Goal: Information Seeking & Learning: Learn about a topic

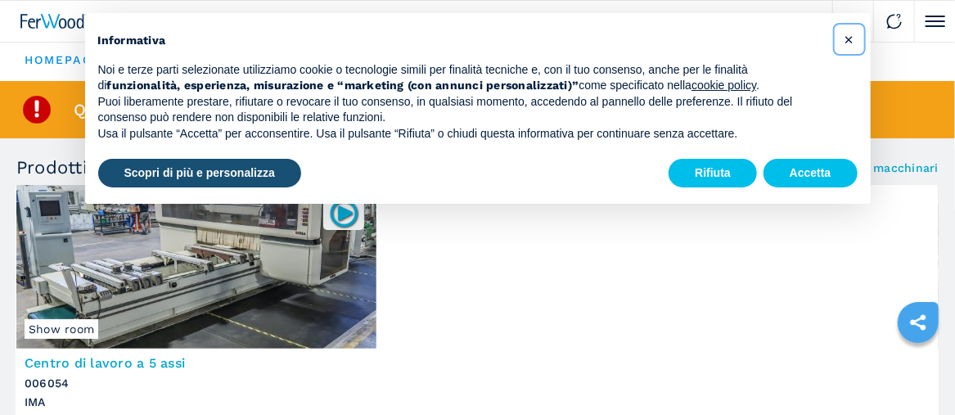
click at [847, 38] on span "×" at bounding box center [849, 39] width 10 height 20
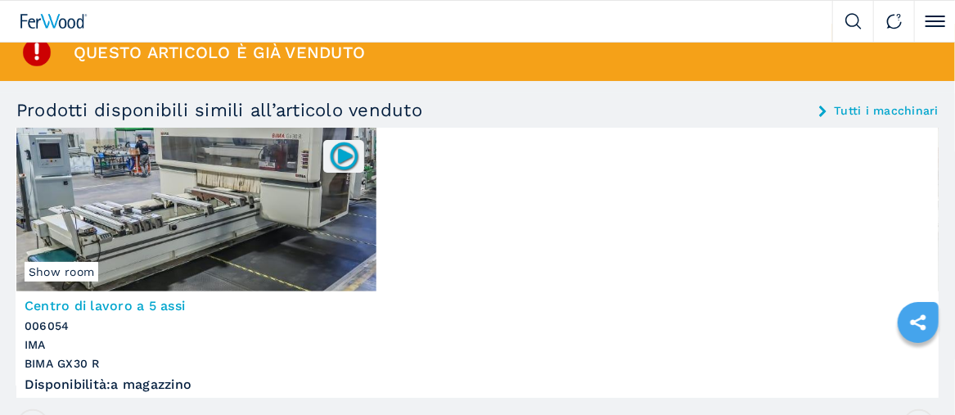
scroll to position [82, 0]
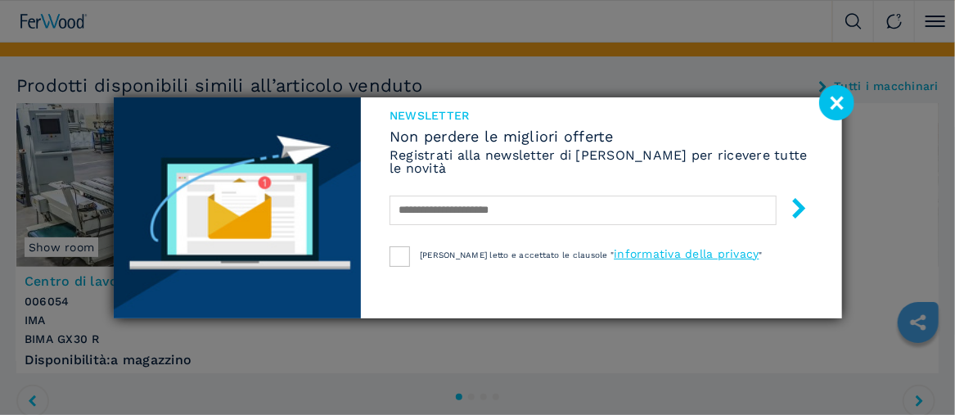
click at [837, 94] on image at bounding box center [836, 102] width 35 height 35
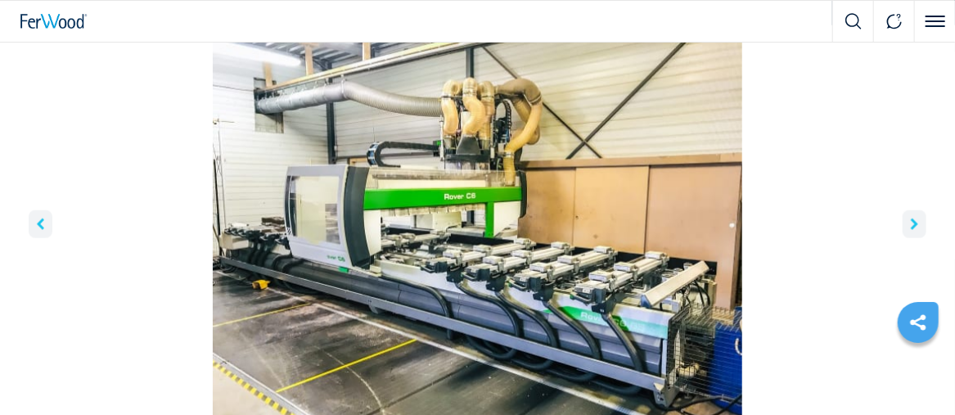
scroll to position [655, 0]
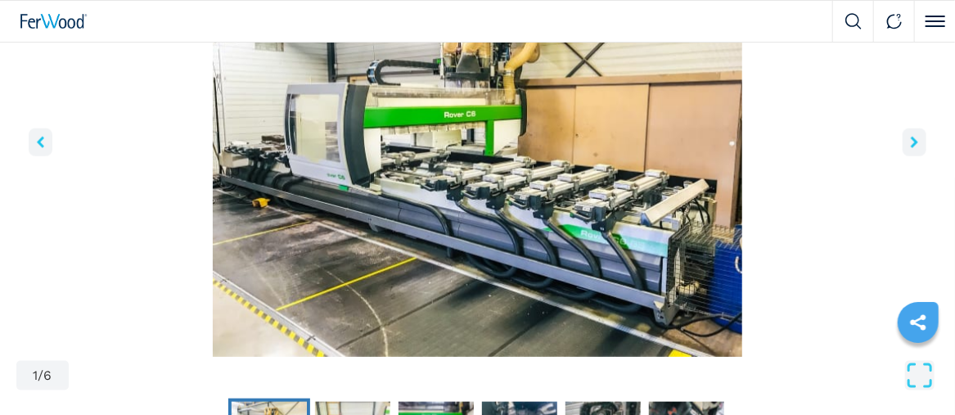
click at [694, 204] on img "Go to Slide 1" at bounding box center [477, 158] width 923 height 397
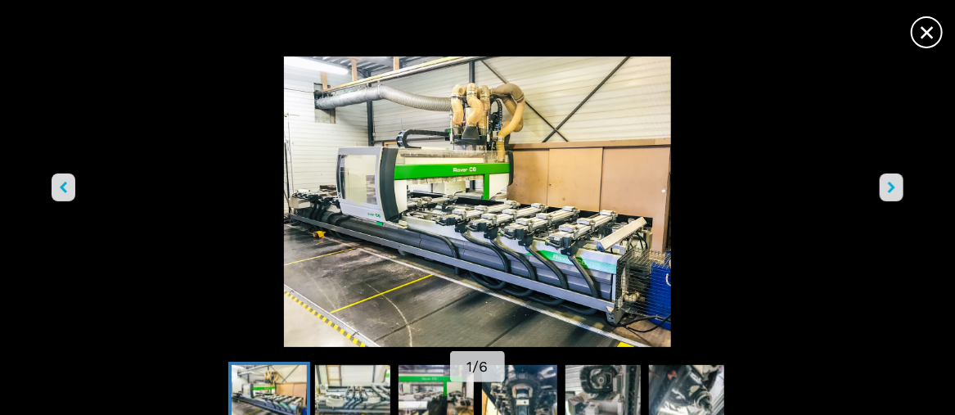
click at [873, 189] on img "Go to Slide 1" at bounding box center [477, 201] width 860 height 291
click at [897, 186] on button "right-button" at bounding box center [892, 188] width 24 height 28
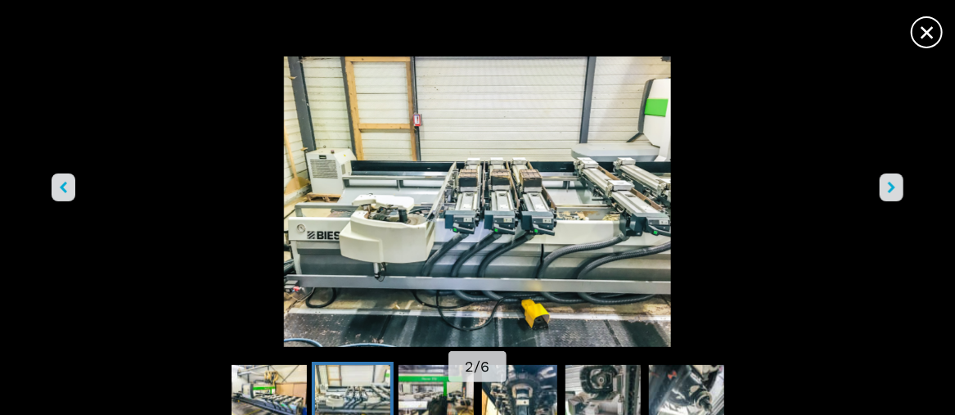
click at [896, 186] on button "right-button" at bounding box center [892, 188] width 24 height 28
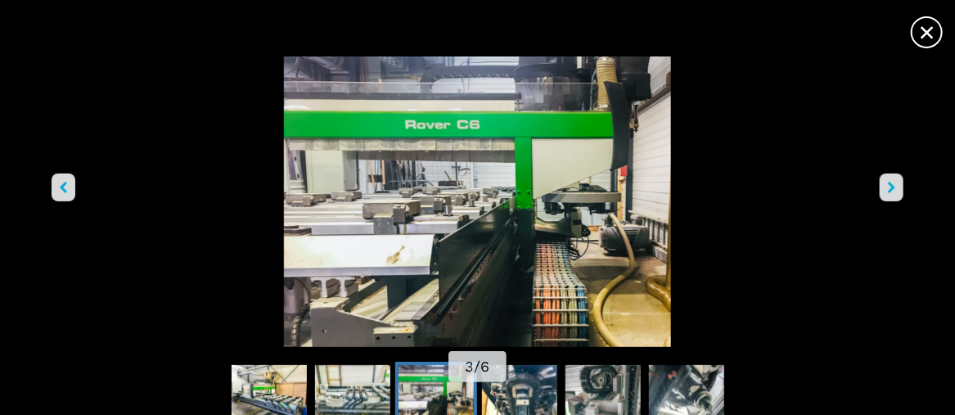
click at [896, 186] on button "right-button" at bounding box center [892, 188] width 24 height 28
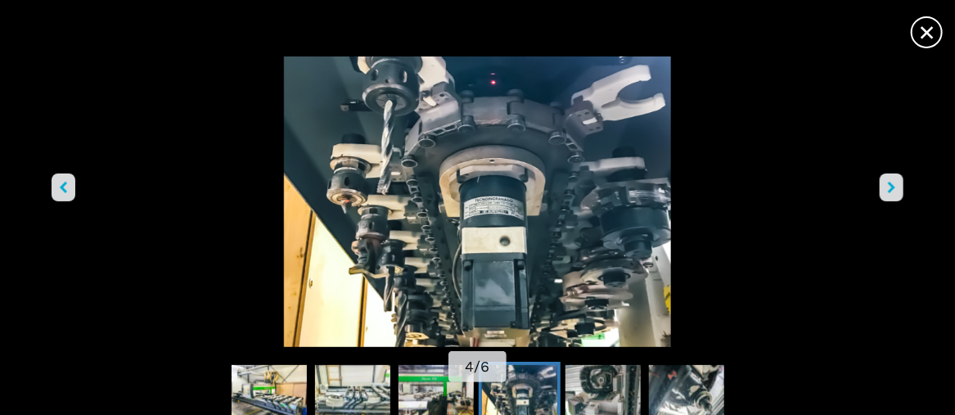
click at [896, 186] on button "right-button" at bounding box center [892, 188] width 24 height 28
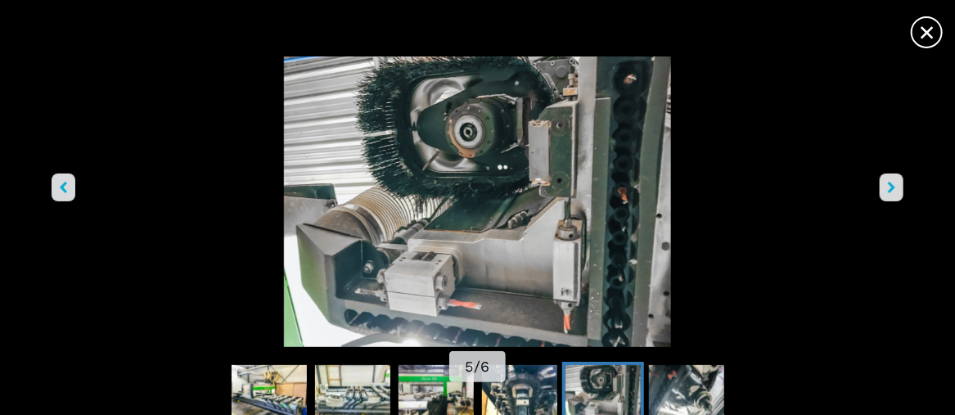
click at [896, 186] on button "right-button" at bounding box center [892, 188] width 24 height 28
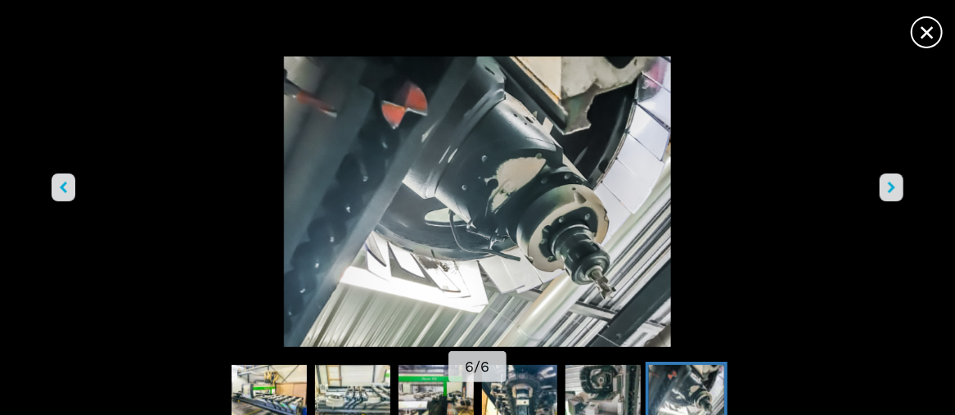
click at [896, 186] on button "right-button" at bounding box center [892, 188] width 24 height 28
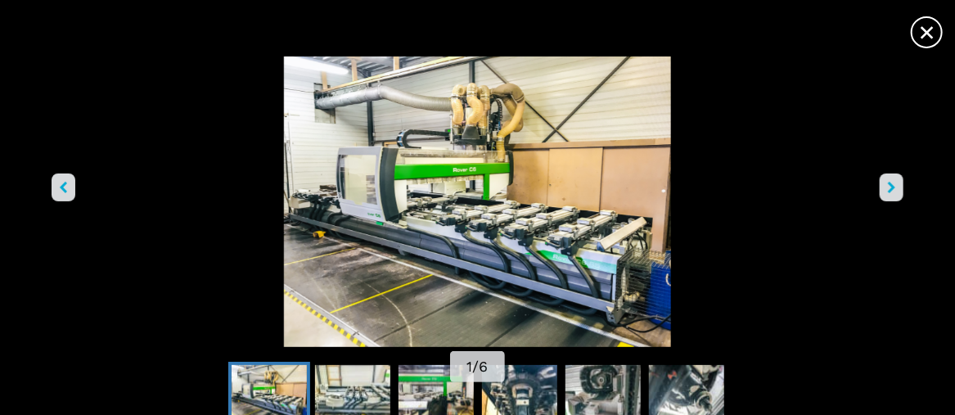
click at [896, 186] on button "right-button" at bounding box center [892, 188] width 24 height 28
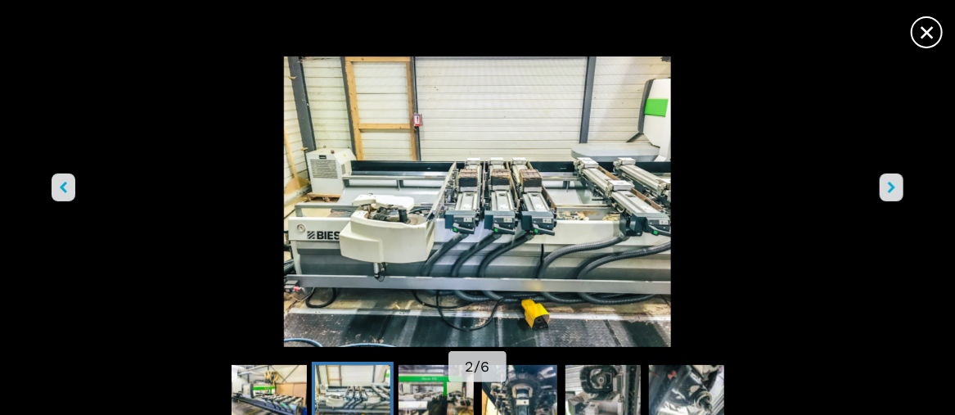
click at [931, 31] on span "×" at bounding box center [927, 29] width 29 height 29
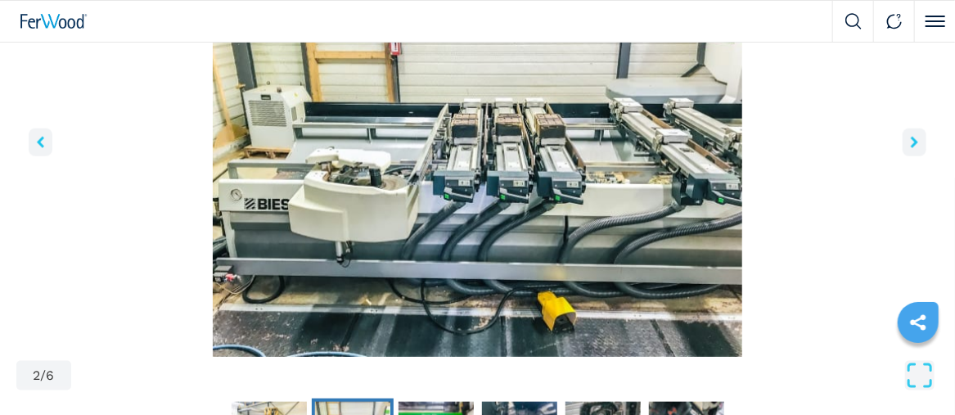
scroll to position [736, 0]
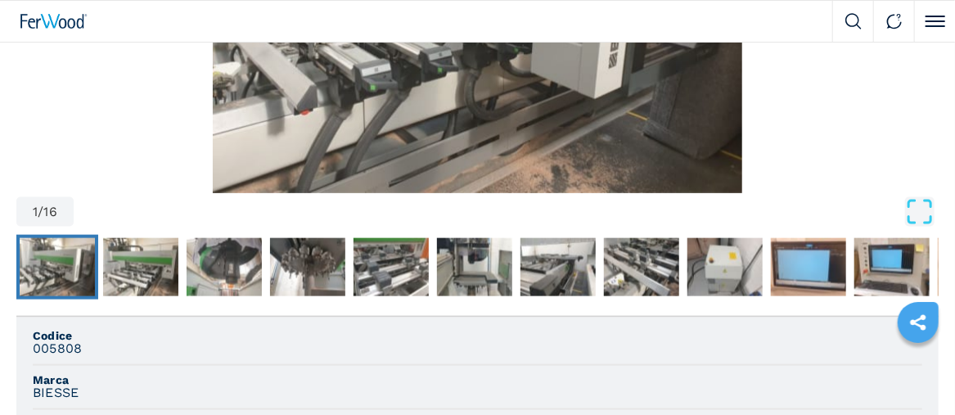
scroll to position [655, 0]
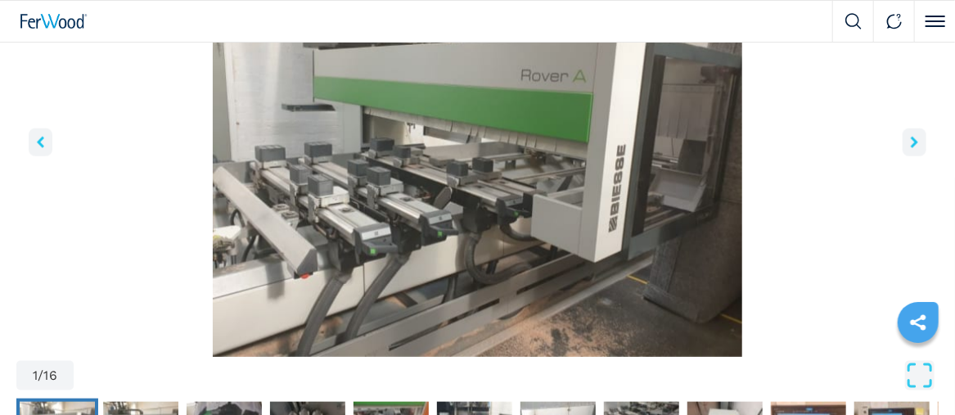
click at [919, 140] on button "right-button" at bounding box center [915, 143] width 24 height 28
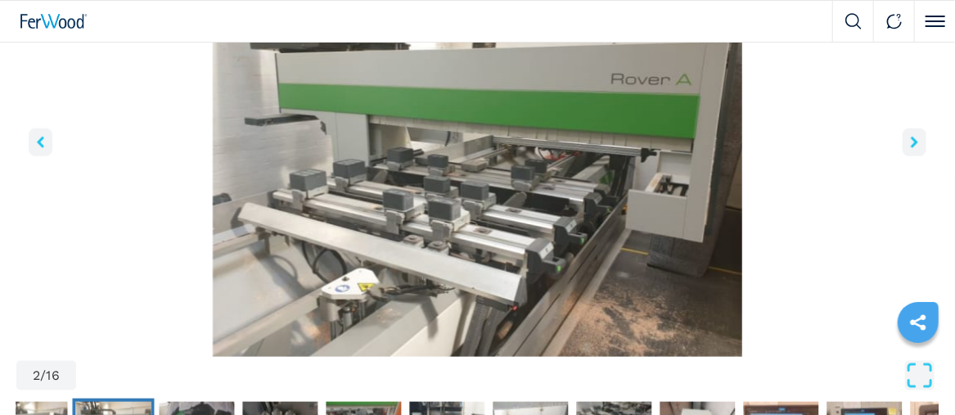
click at [919, 142] on button "right-button" at bounding box center [915, 143] width 24 height 28
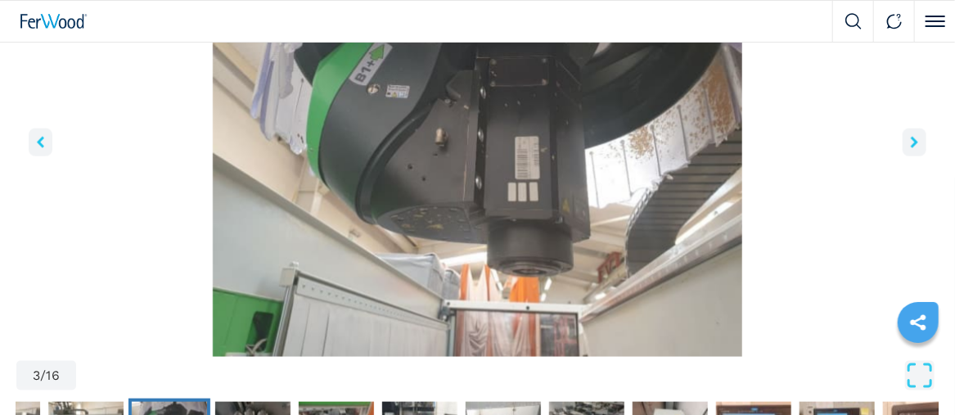
click at [40, 138] on icon "left-button" at bounding box center [40, 142] width 7 height 11
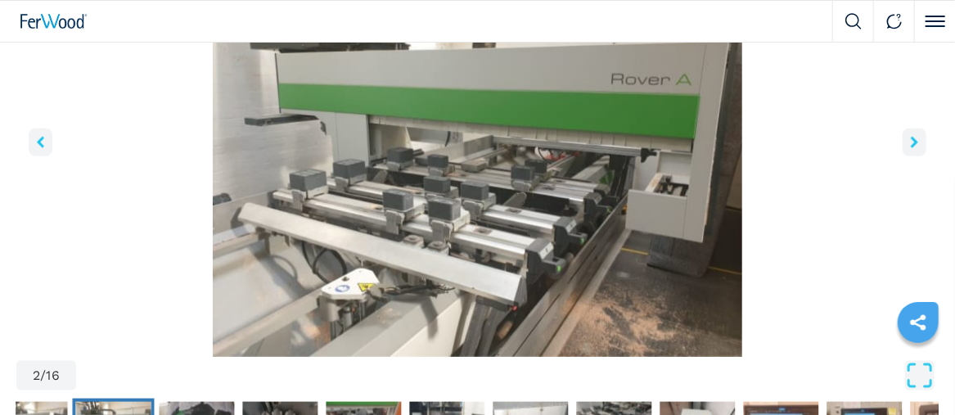
click at [913, 139] on icon "right-button" at bounding box center [914, 142] width 7 height 11
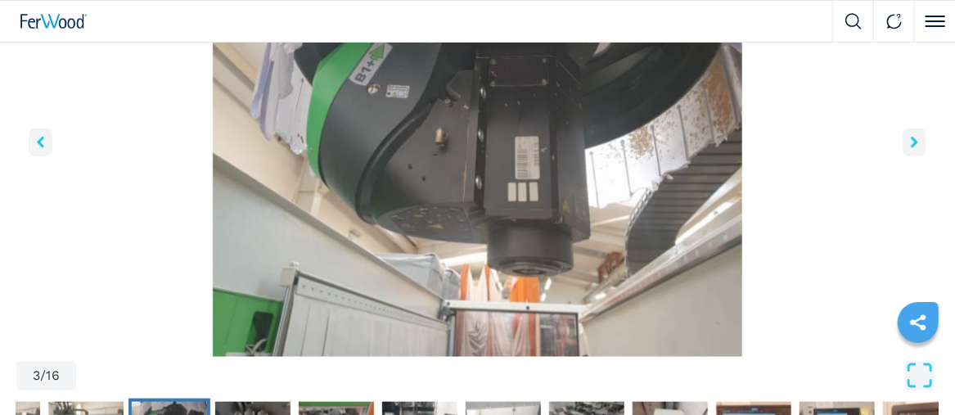
click at [913, 139] on icon "right-button" at bounding box center [914, 142] width 7 height 11
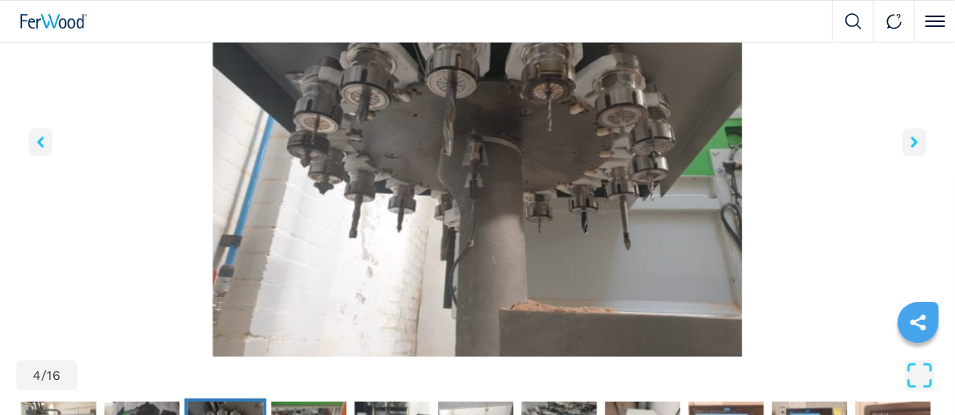
click at [913, 139] on icon "right-button" at bounding box center [914, 142] width 7 height 11
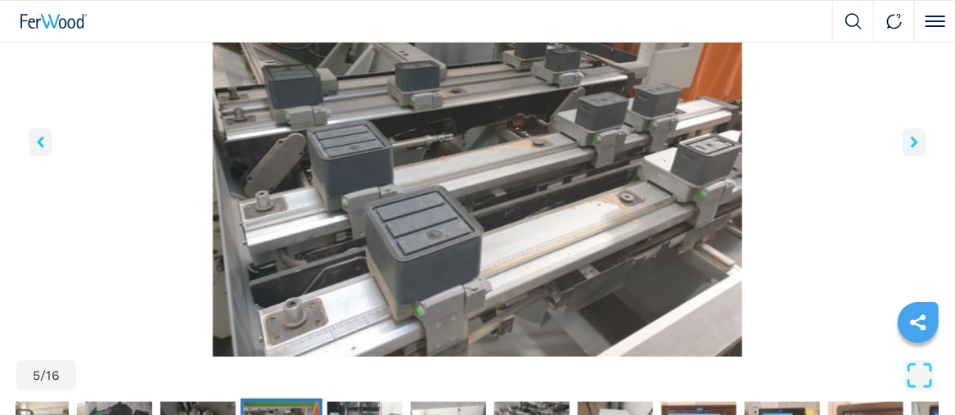
click at [913, 139] on icon "right-button" at bounding box center [914, 142] width 7 height 11
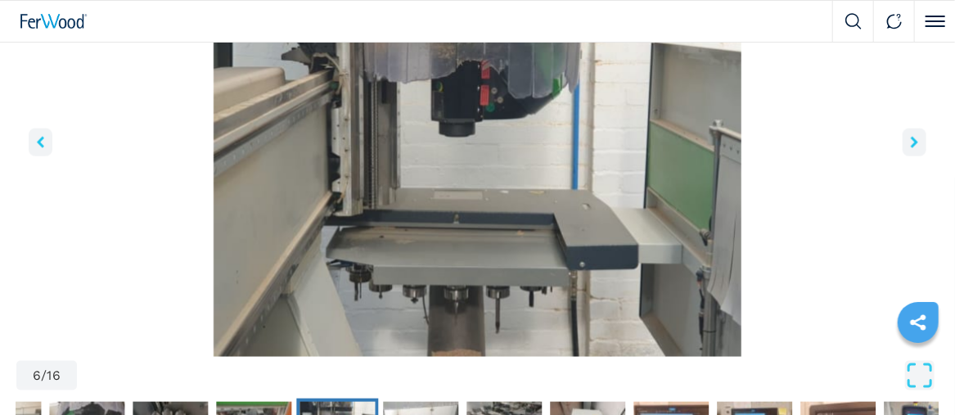
click at [913, 139] on icon "right-button" at bounding box center [914, 142] width 7 height 11
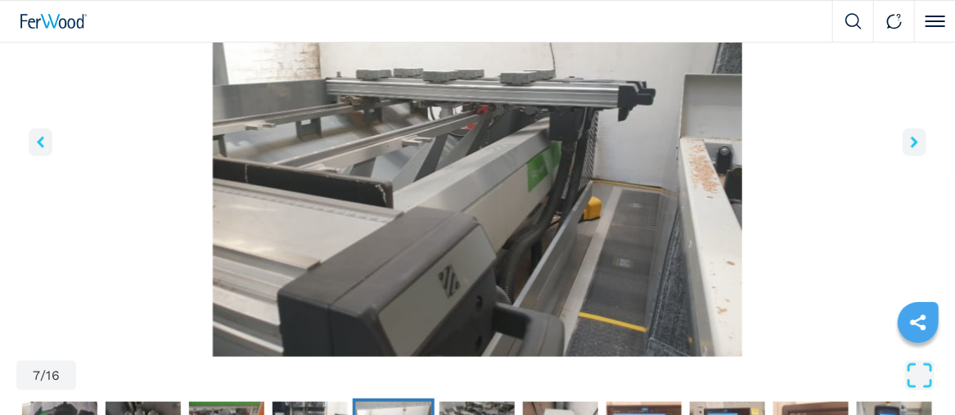
click at [913, 139] on icon "right-button" at bounding box center [914, 142] width 7 height 11
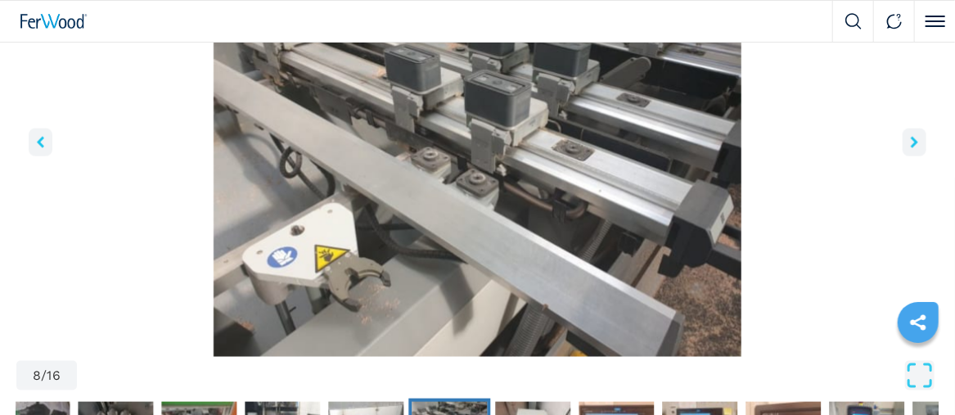
click at [913, 139] on icon "right-button" at bounding box center [914, 142] width 7 height 11
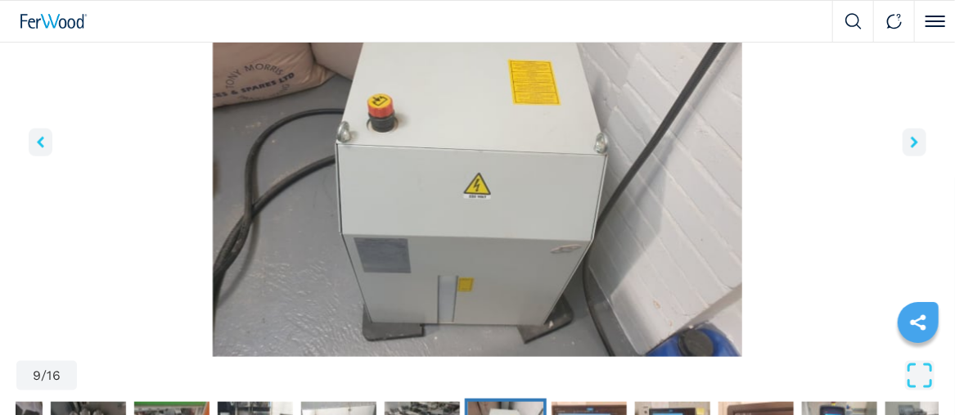
click at [913, 139] on icon "right-button" at bounding box center [914, 142] width 7 height 11
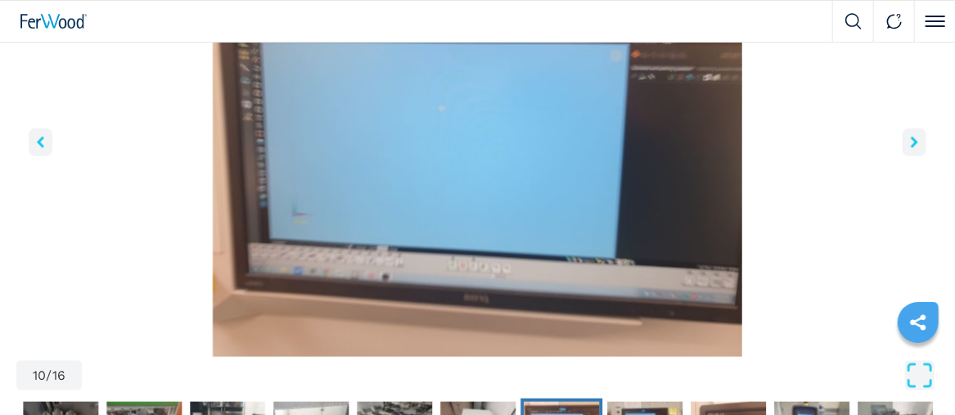
click at [913, 139] on icon "right-button" at bounding box center [914, 142] width 7 height 11
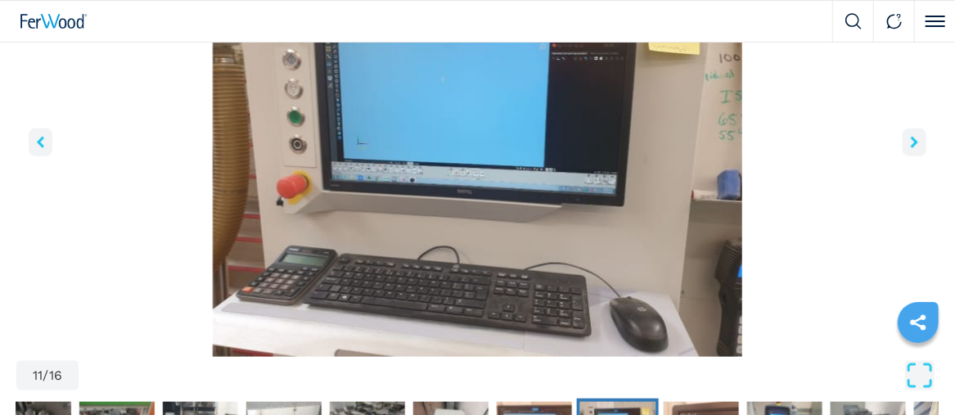
click at [913, 138] on icon "right-button" at bounding box center [914, 142] width 7 height 11
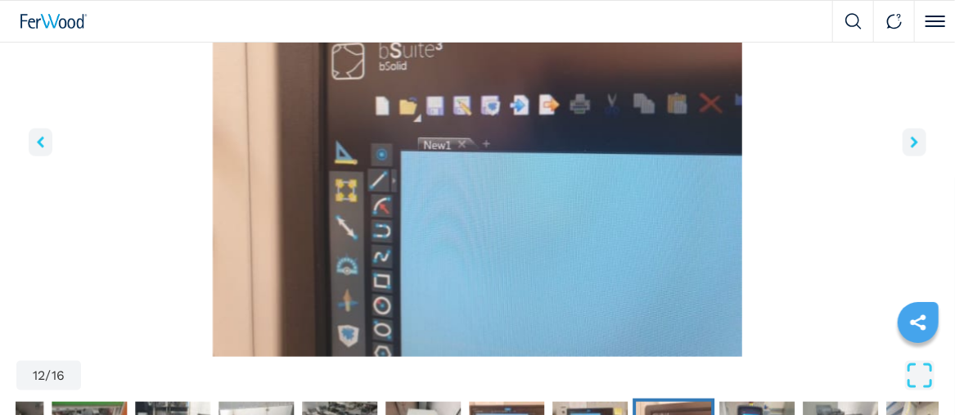
click at [913, 139] on icon "right-button" at bounding box center [914, 142] width 7 height 11
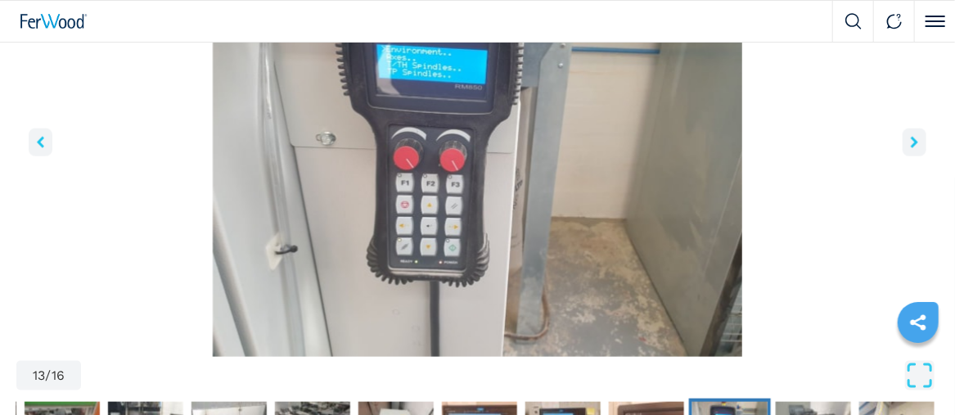
click at [913, 139] on icon "right-button" at bounding box center [914, 142] width 7 height 11
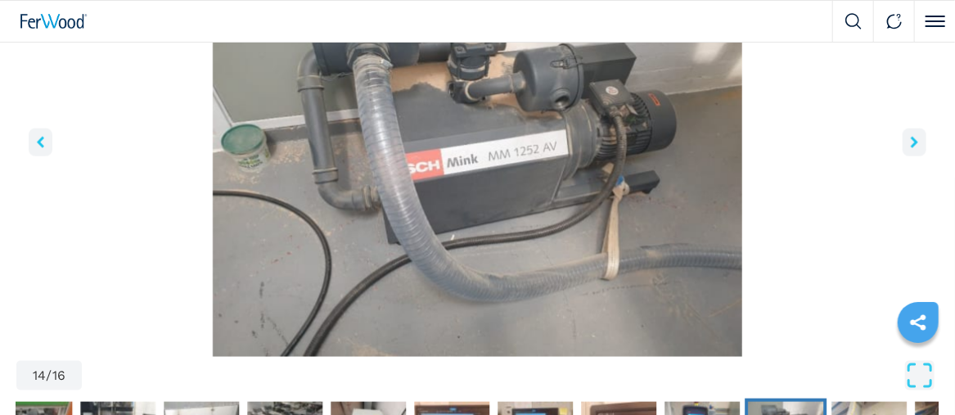
click at [913, 139] on icon "right-button" at bounding box center [914, 142] width 7 height 11
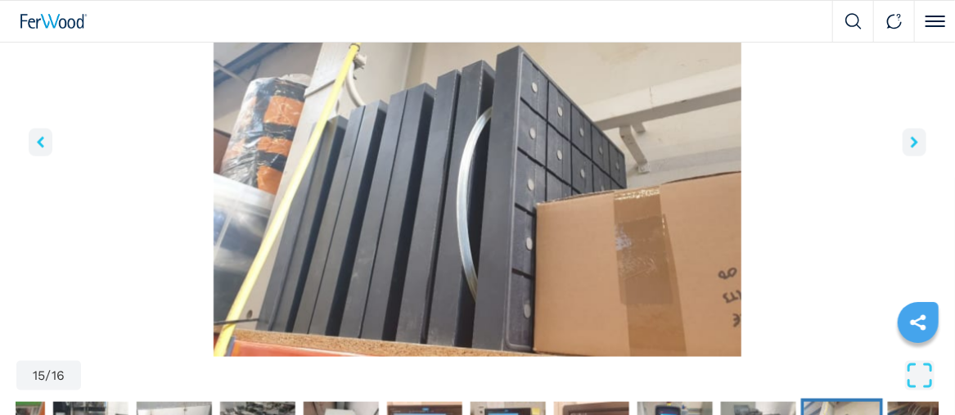
click at [913, 139] on icon "right-button" at bounding box center [914, 142] width 7 height 11
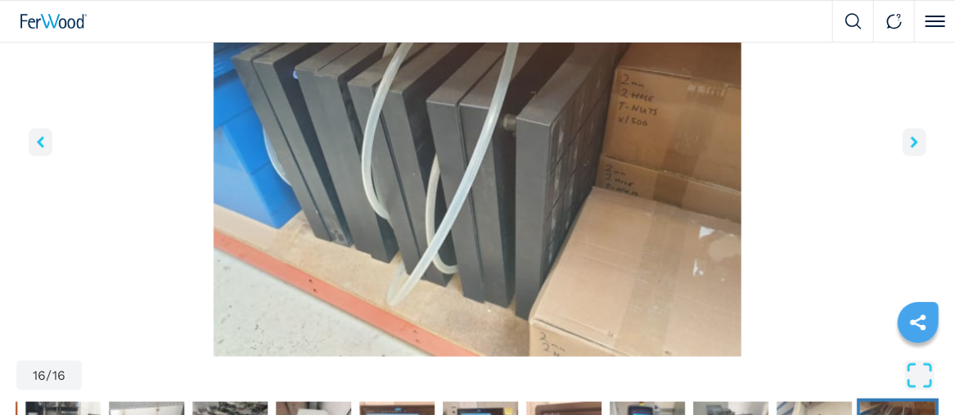
click at [913, 139] on icon "right-button" at bounding box center [914, 142] width 7 height 11
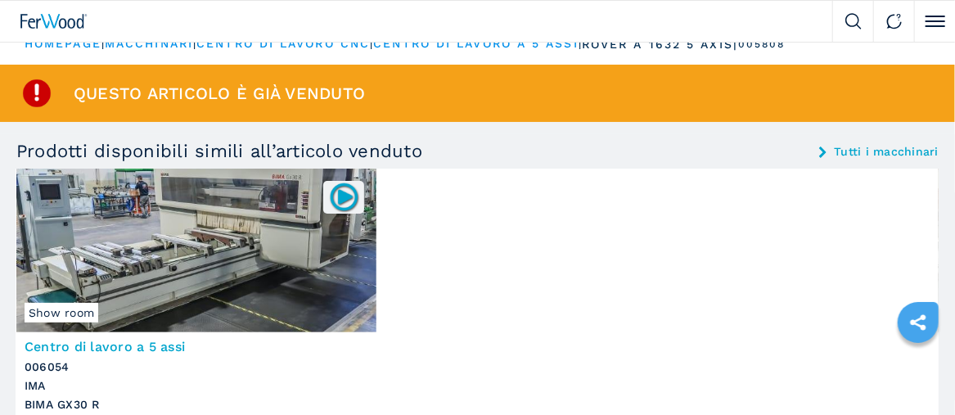
scroll to position [0, 0]
